Goal: Task Accomplishment & Management: Manage account settings

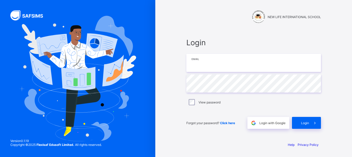
type input "**********"
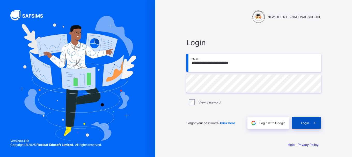
click at [302, 127] on div "Login" at bounding box center [306, 123] width 29 height 12
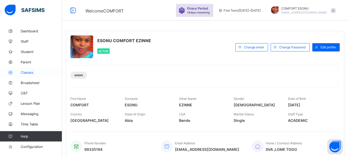
click at [30, 71] on span "Classes" at bounding box center [41, 72] width 41 height 4
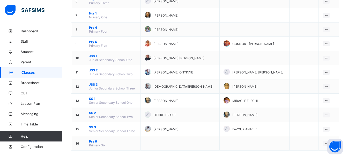
scroll to position [144, 0]
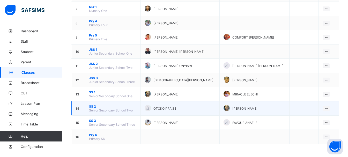
click at [93, 107] on span "SS 2" at bounding box center [113, 107] width 48 height 4
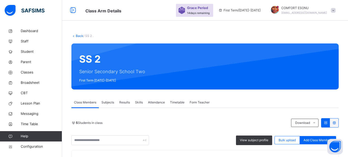
click at [202, 106] on div "Form Teacher" at bounding box center [199, 102] width 25 height 10
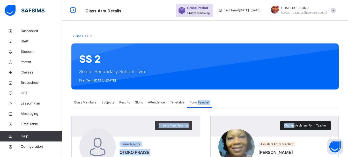
drag, startPoint x: 202, startPoint y: 106, endPoint x: 292, endPoint y: 125, distance: 91.4
click at [292, 125] on div "Class Members Subjects Results Skills Attendance Timetable Form Teacher Form Te…" at bounding box center [204, 145] width 267 height 96
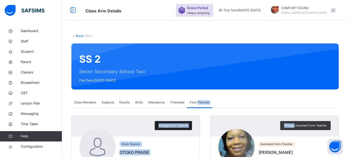
click at [169, 127] on span "Change Form Teacher" at bounding box center [174, 125] width 30 height 4
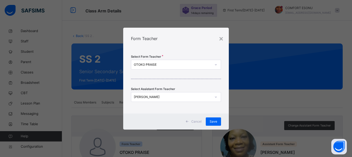
click at [166, 67] on div "OTOKO PRAISE" at bounding box center [173, 64] width 78 height 5
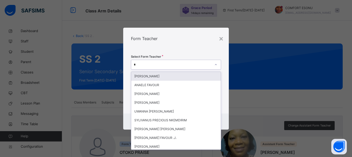
type input "**"
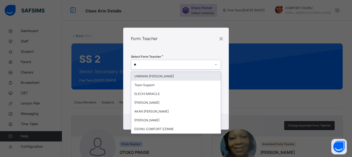
click at [163, 77] on div "UWANNA [PERSON_NAME]" at bounding box center [176, 76] width 90 height 9
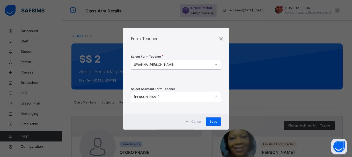
click at [167, 98] on div "[PERSON_NAME]" at bounding box center [173, 97] width 78 height 5
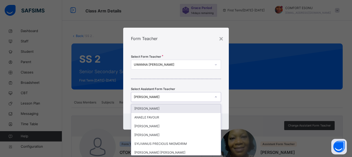
type input "*"
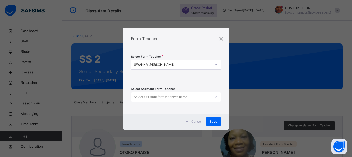
click at [266, 82] on div "× Form Teacher Select Form Teacher UWANNA [PERSON_NAME] Select Assistant Form T…" at bounding box center [176, 78] width 352 height 157
click at [213, 123] on span "Save" at bounding box center [214, 121] width 8 height 5
click at [210, 120] on div "Save" at bounding box center [210, 122] width 15 height 8
click at [208, 118] on div "Save" at bounding box center [210, 122] width 15 height 8
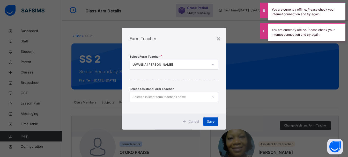
click at [210, 122] on span "Save" at bounding box center [211, 121] width 8 height 5
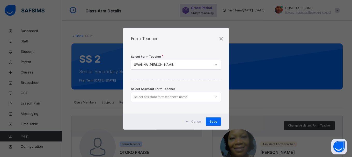
click at [235, 57] on div "× Form Teacher Select Form Teacher UWANNA [PERSON_NAME] Select Assistant Form T…" at bounding box center [176, 78] width 352 height 157
click at [213, 119] on span "Save" at bounding box center [214, 121] width 8 height 5
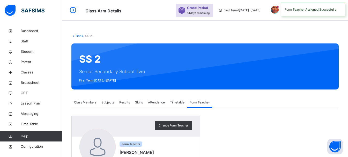
scroll to position [42, 0]
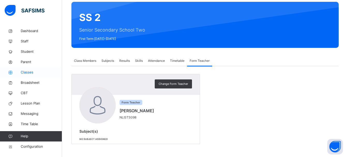
click at [26, 74] on span "Classes" at bounding box center [41, 72] width 41 height 5
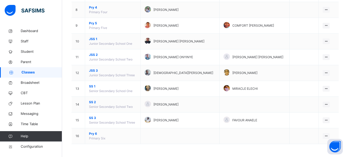
scroll to position [33, 0]
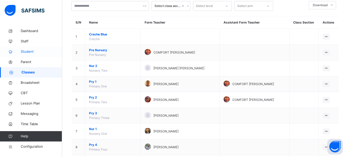
click at [18, 51] on icon at bounding box center [10, 52] width 21 height 4
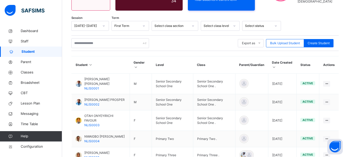
scroll to position [192, 0]
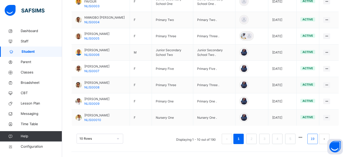
click at [318, 144] on li "19" at bounding box center [313, 139] width 10 height 10
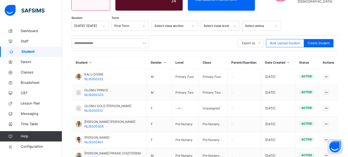
scroll to position [174, 0]
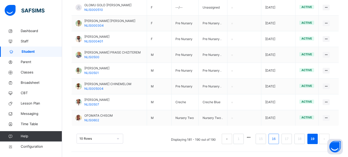
click at [276, 140] on link "16" at bounding box center [274, 139] width 7 height 7
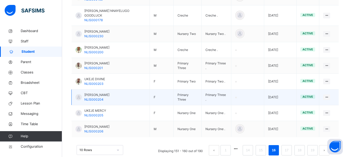
click at [90, 93] on span "[PERSON_NAME]" at bounding box center [96, 95] width 25 height 5
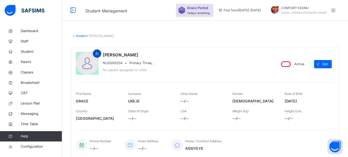
click at [98, 55] on icon at bounding box center [97, 53] width 4 height 5
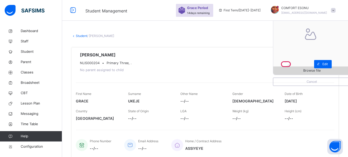
click at [310, 71] on span "Browse file" at bounding box center [311, 70] width 17 height 5
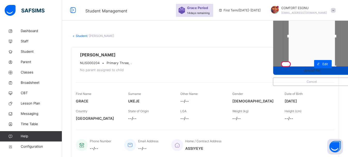
click at [309, 68] on div "Upload file" at bounding box center [311, 71] width 77 height 8
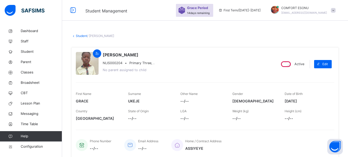
click at [83, 37] on link "Student" at bounding box center [81, 36] width 11 height 4
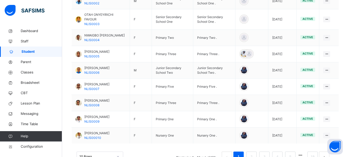
scroll to position [192, 0]
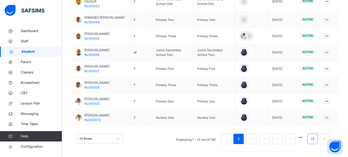
click at [315, 140] on link "19" at bounding box center [312, 139] width 7 height 7
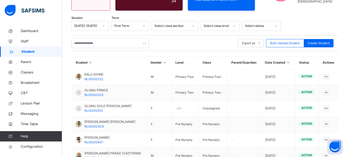
scroll to position [174, 0]
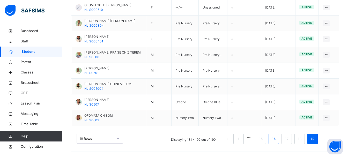
click at [279, 139] on li "16" at bounding box center [274, 139] width 10 height 10
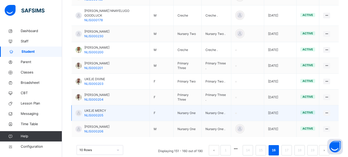
click at [90, 108] on span "UKEJE MERCY" at bounding box center [95, 110] width 22 height 5
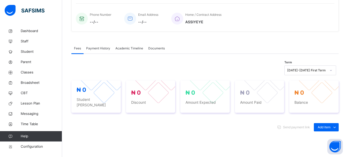
scroll to position [174, 0]
